Goal: Information Seeking & Learning: Learn about a topic

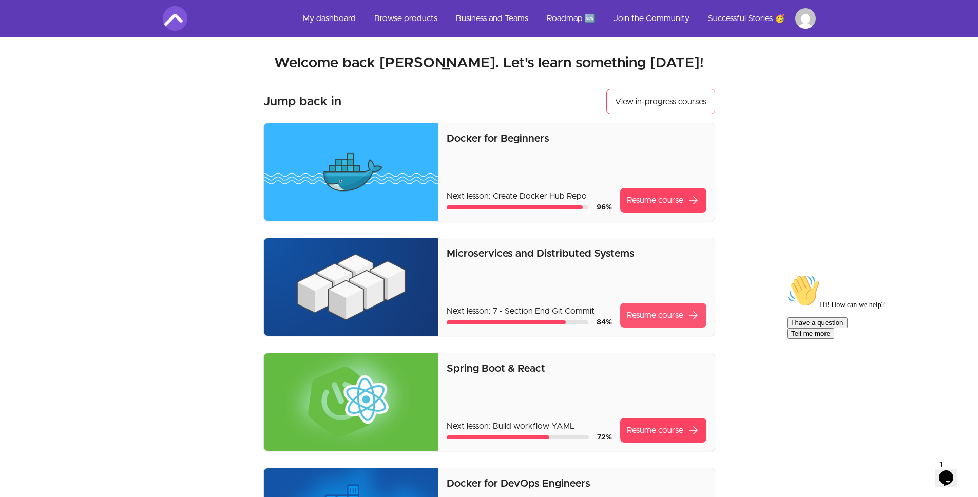
click at [660, 314] on link "Resume course arrow_forward" at bounding box center [663, 315] width 86 height 25
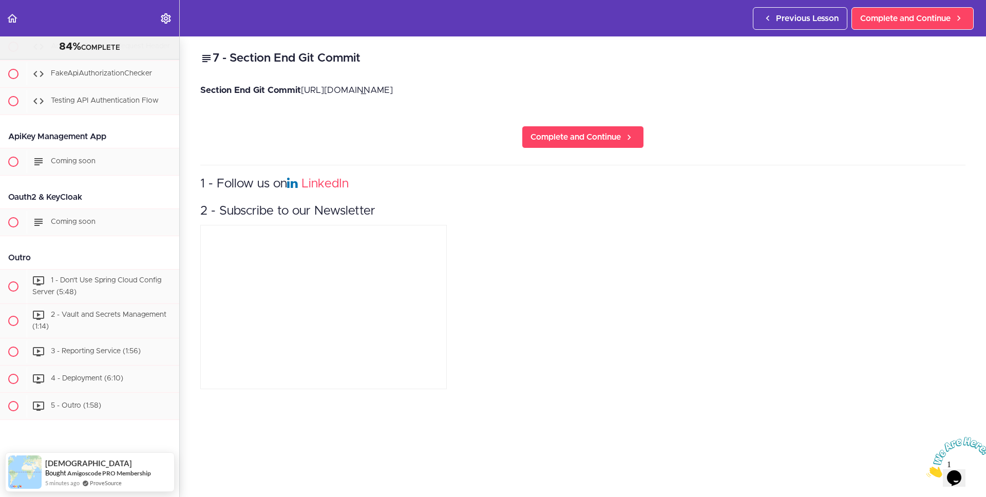
scroll to position [5928, 0]
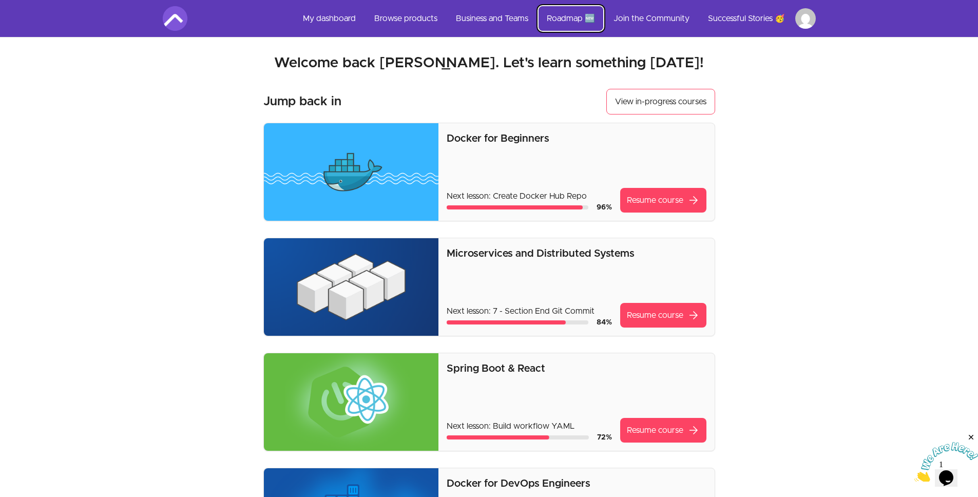
click at [568, 22] on link "Roadmap 🆕" at bounding box center [570, 18] width 65 height 25
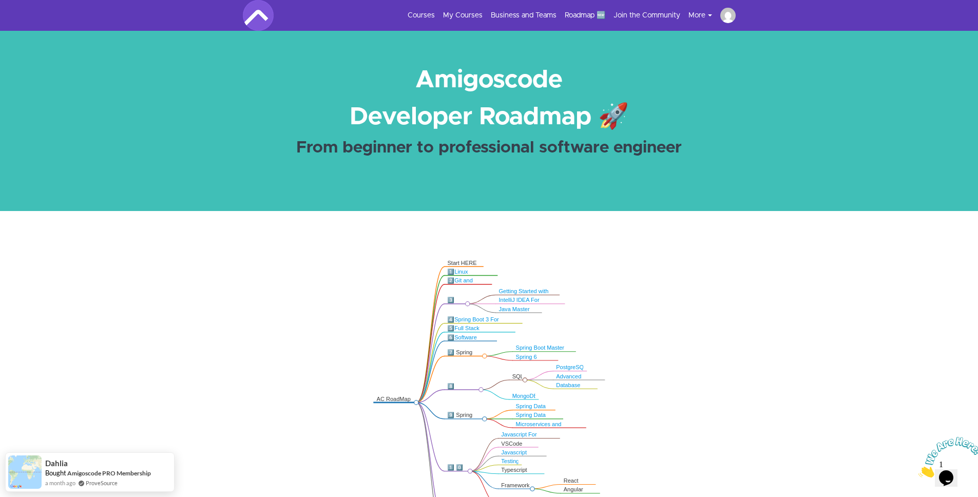
click at [225, 242] on div ".markmap{font:300 16px/20px sans-serif}.markmap-link{fill:none}.markmap-node>ci…" at bounding box center [489, 402] width 978 height 383
